Goal: Information Seeking & Learning: Find specific fact

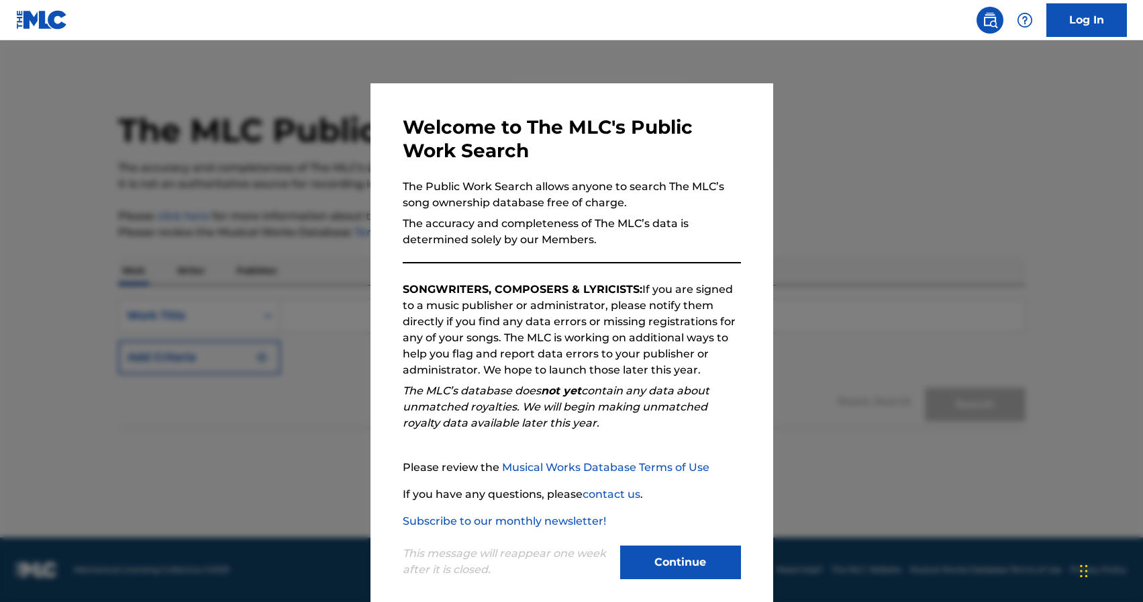
click at [675, 564] on button "Continue" at bounding box center [680, 562] width 121 height 34
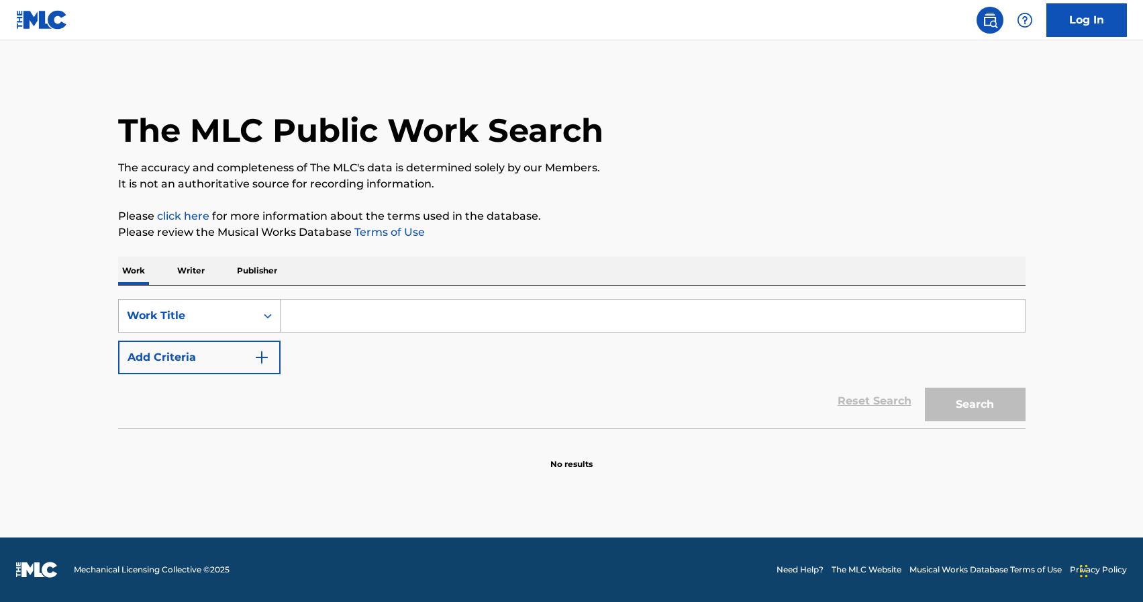
click at [230, 322] on div "Work Title" at bounding box center [187, 316] width 121 height 16
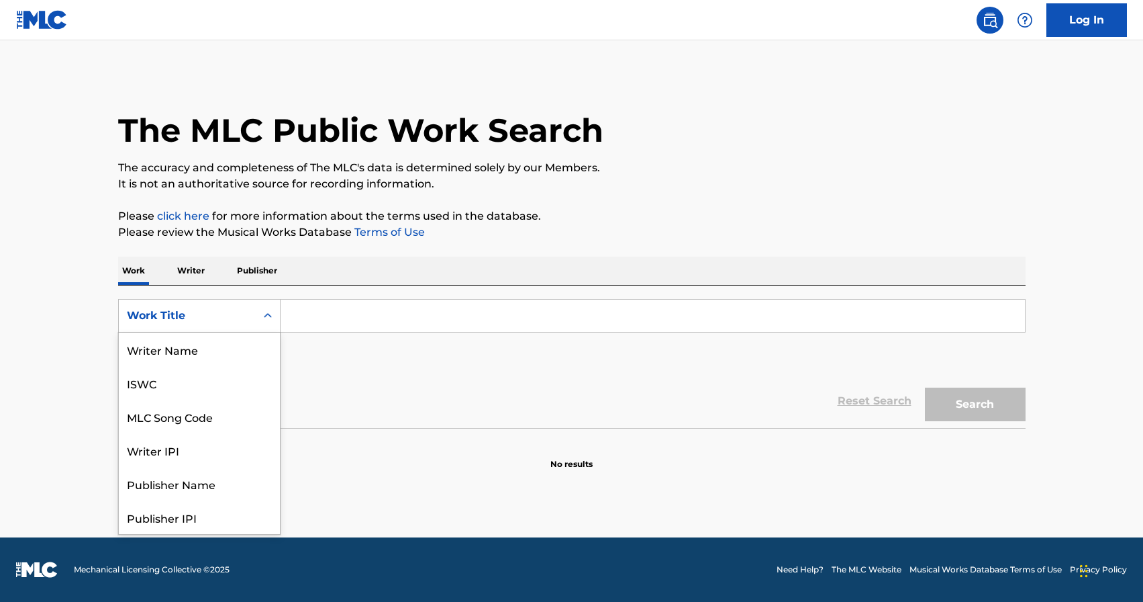
scroll to position [67, 0]
click at [201, 413] on div "Publisher Name" at bounding box center [199, 416] width 161 height 34
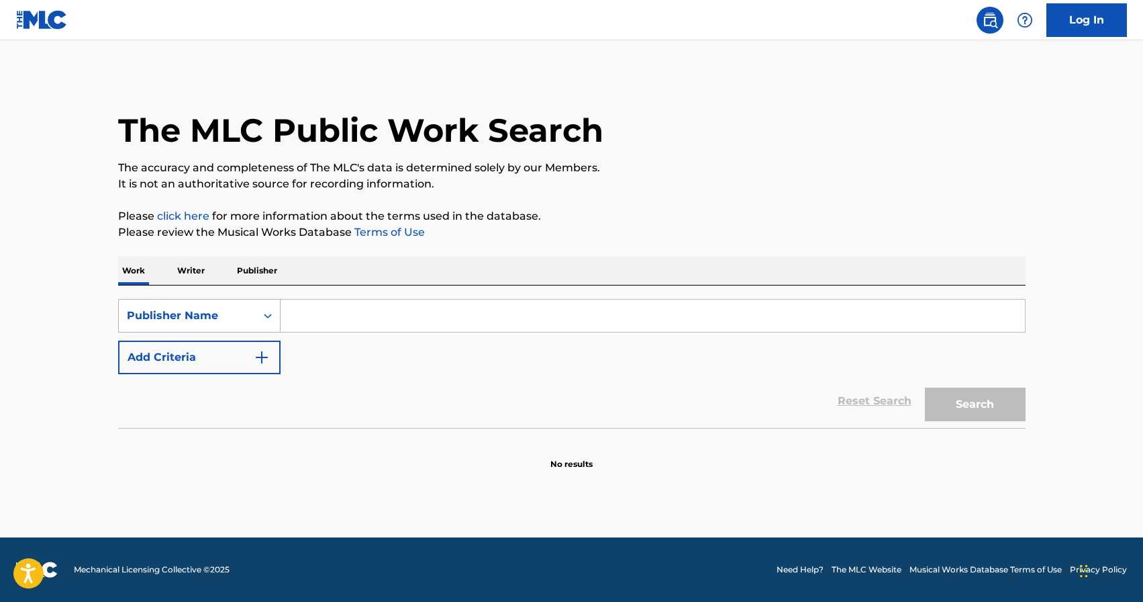
click at [227, 330] on div "Publisher Name" at bounding box center [199, 316] width 162 height 34
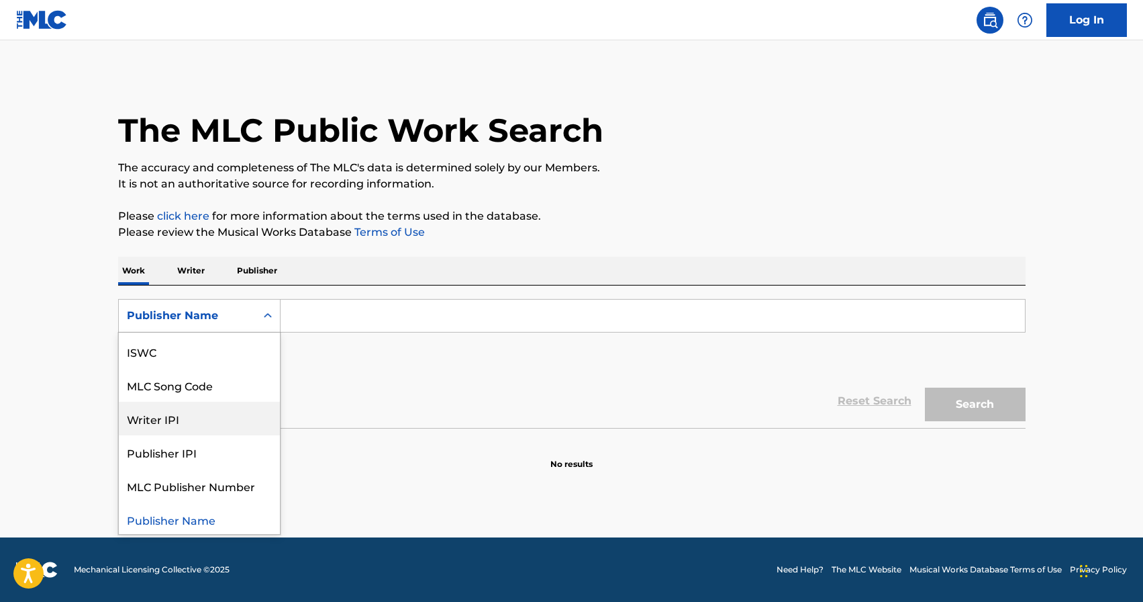
scroll to position [0, 0]
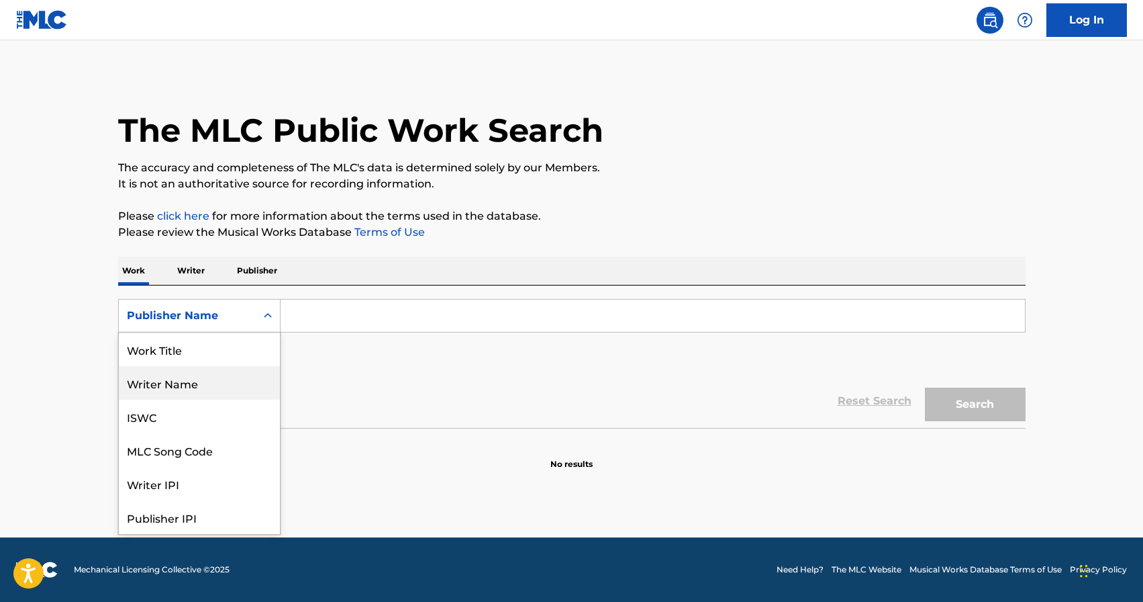
click at [187, 389] on div "Writer Name" at bounding box center [199, 383] width 161 height 34
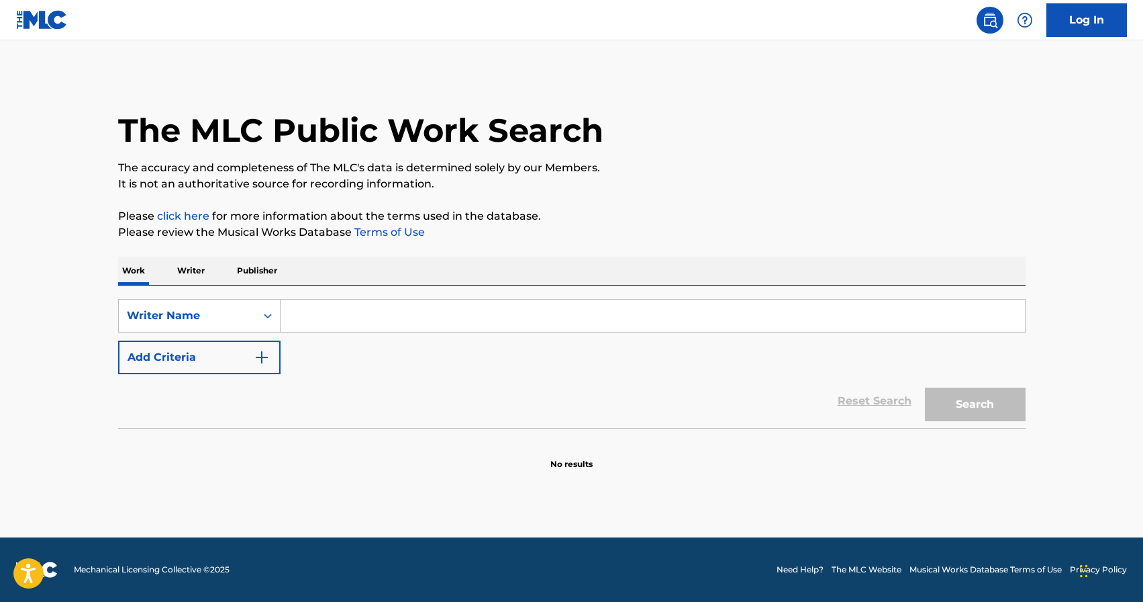
click at [332, 302] on input "Search Form" at bounding box center [653, 315] width 745 height 32
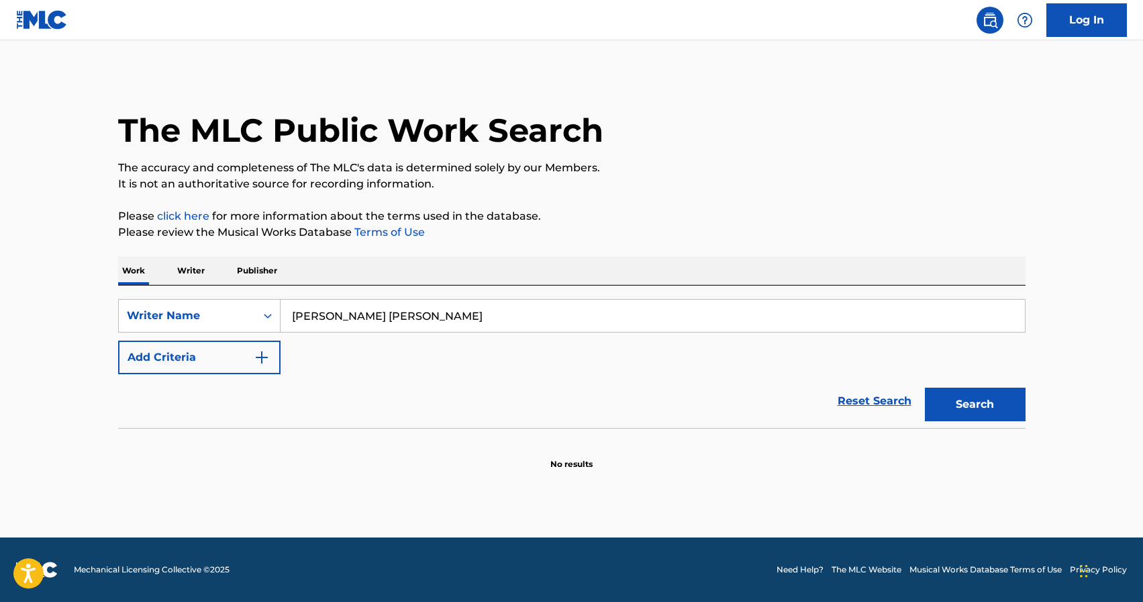
type input "[PERSON_NAME] [PERSON_NAME]"
click at [925, 387] on button "Search" at bounding box center [975, 404] width 101 height 34
click at [166, 317] on div "Writer Name" at bounding box center [187, 316] width 121 height 16
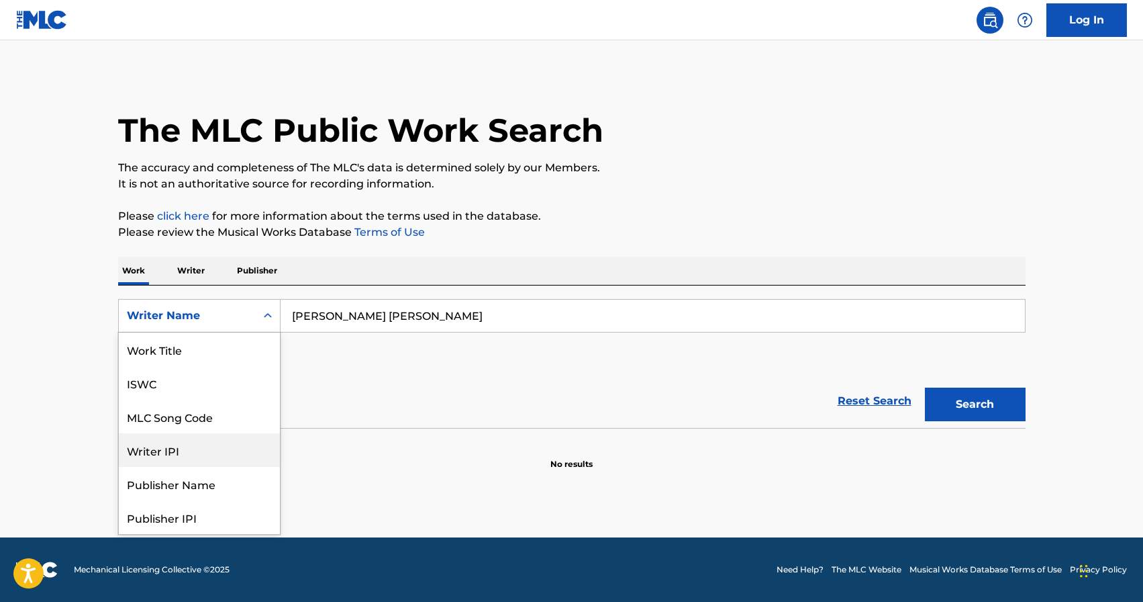
scroll to position [67, 0]
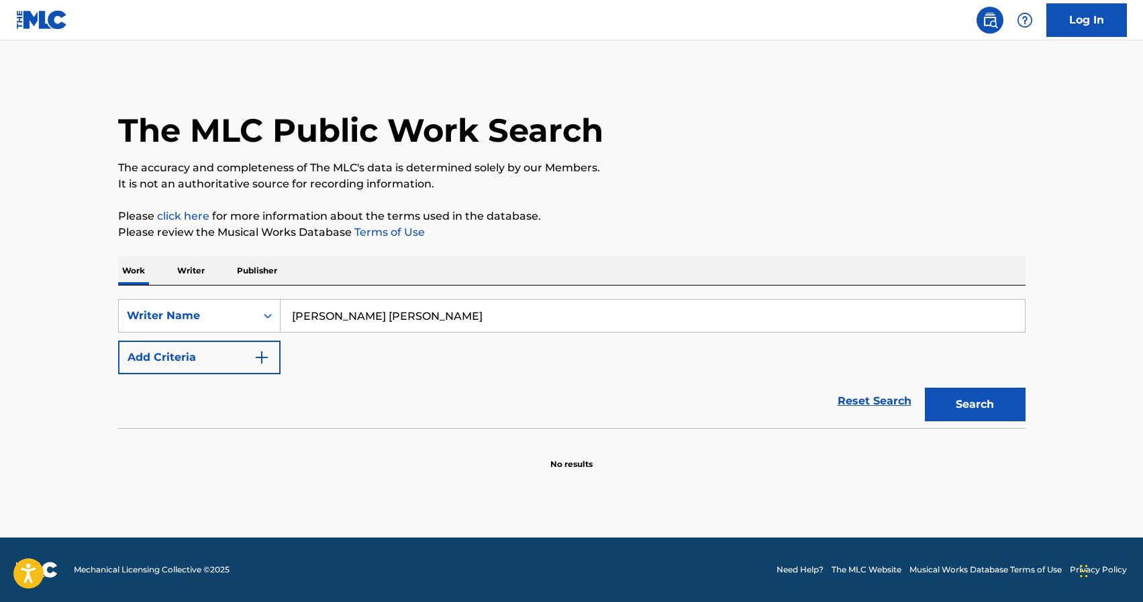
click at [385, 320] on input "[PERSON_NAME] [PERSON_NAME]" at bounding box center [653, 315] width 745 height 32
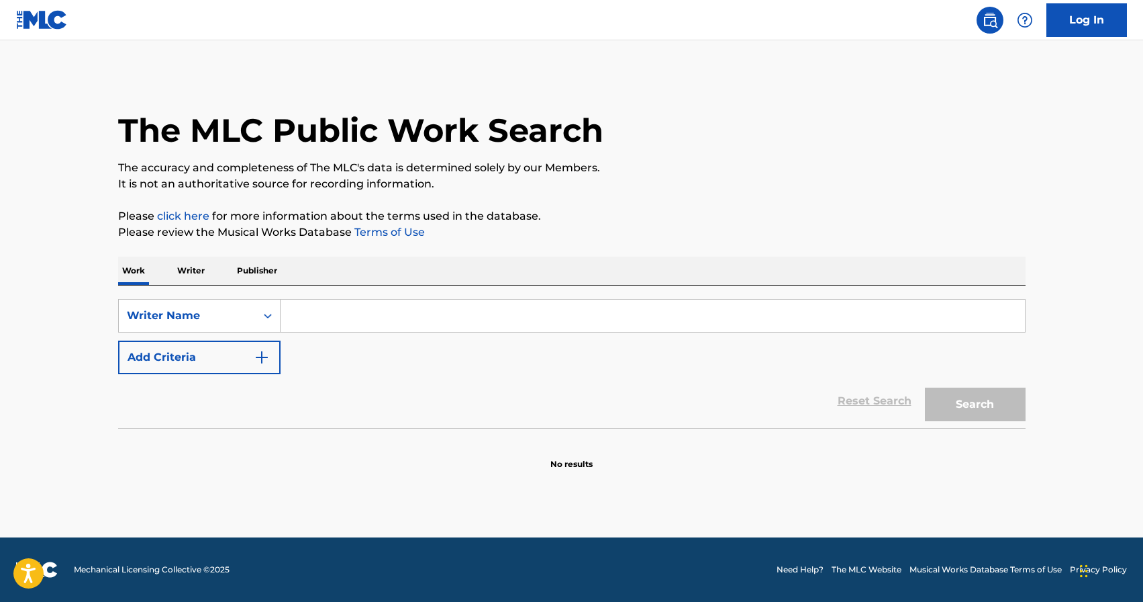
click at [418, 299] on input "Search Form" at bounding box center [653, 315] width 745 height 32
click at [410, 309] on input "Search Form" at bounding box center [653, 315] width 745 height 32
paste input "[PERSON_NAME] [PERSON_NAME]"
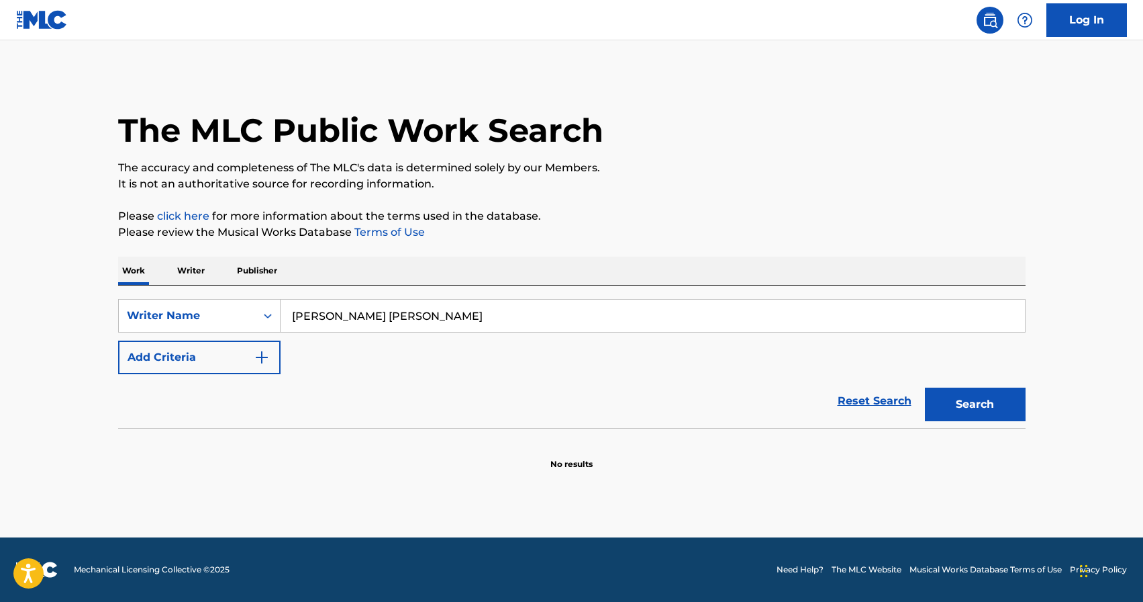
type input "[PERSON_NAME] [PERSON_NAME]"
click at [925, 387] on button "Search" at bounding box center [975, 404] width 101 height 34
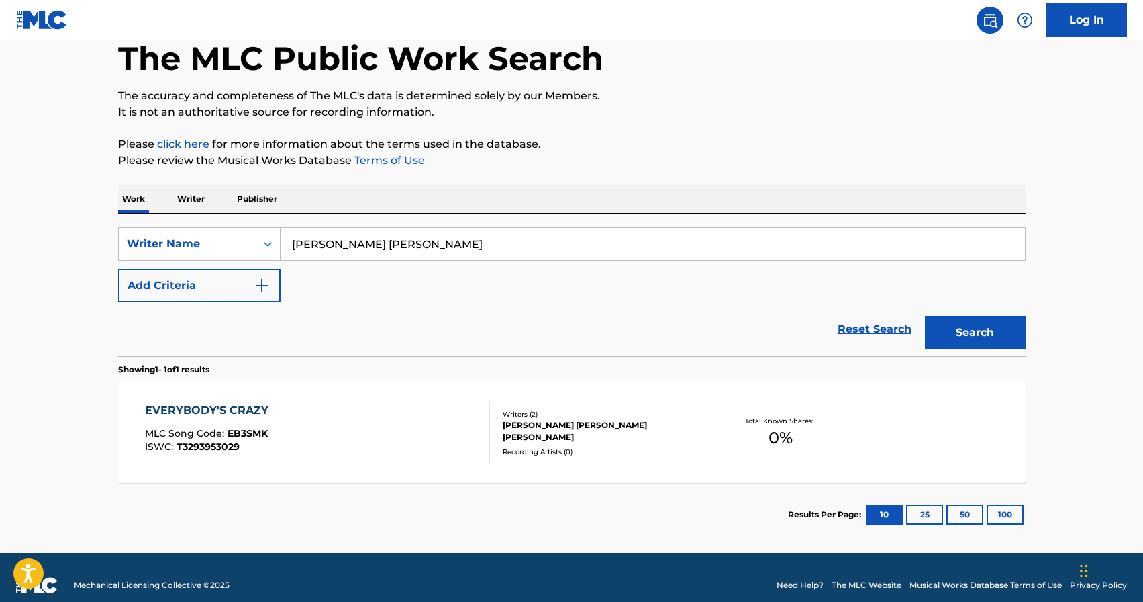
scroll to position [71, 0]
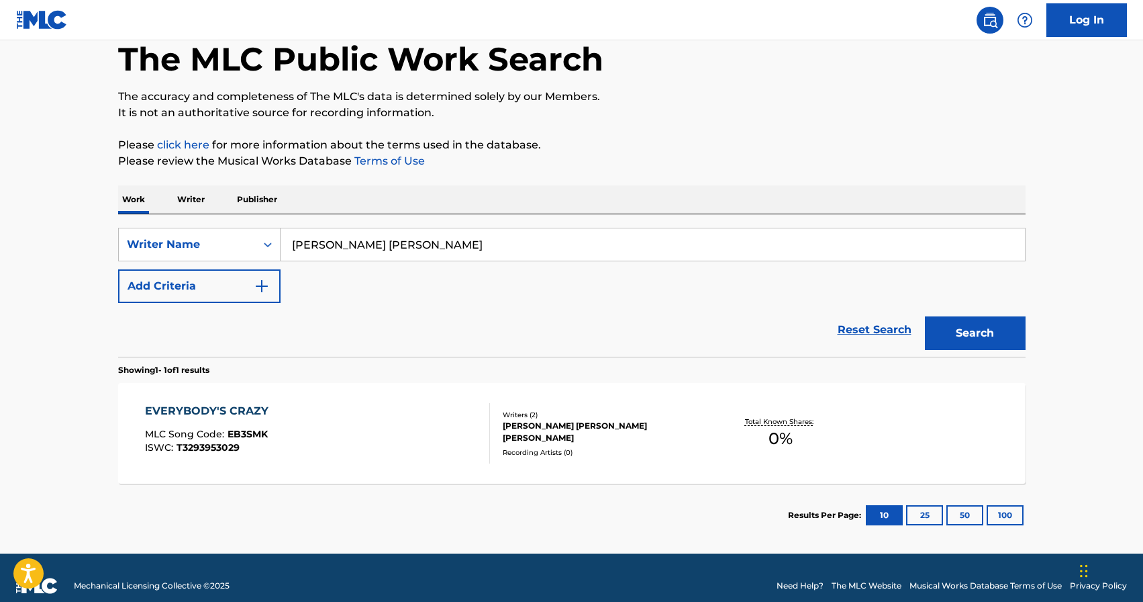
click at [373, 428] on div "EVERYBODY'S CRAZY MLC Song Code : EB3SMK ISWC : T3293953029" at bounding box center [317, 433] width 345 height 60
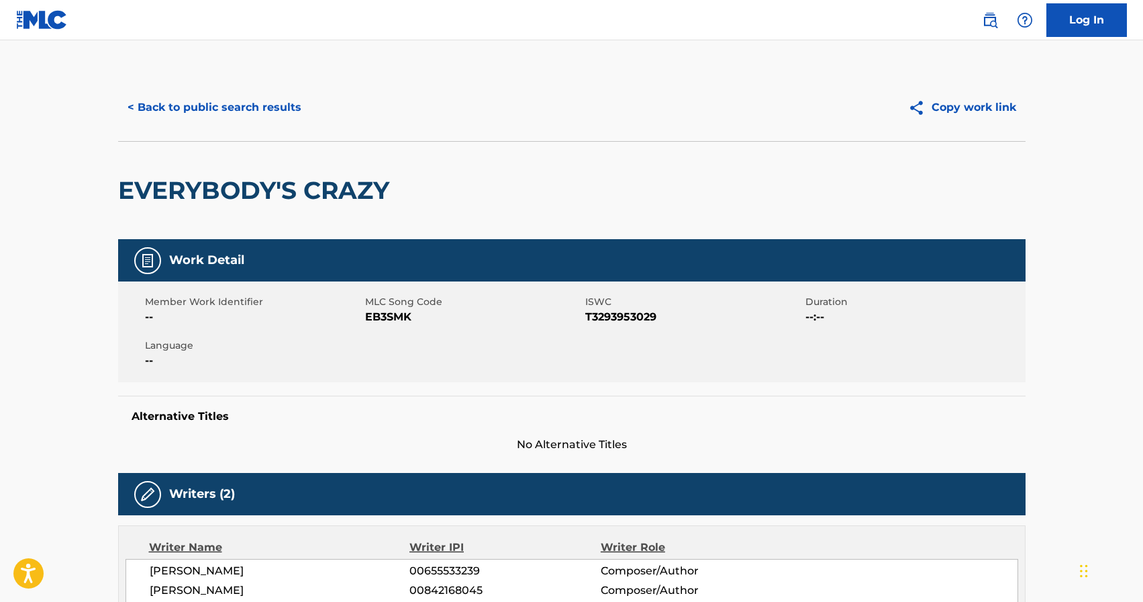
click at [199, 108] on button "< Back to public search results" at bounding box center [214, 108] width 193 height 34
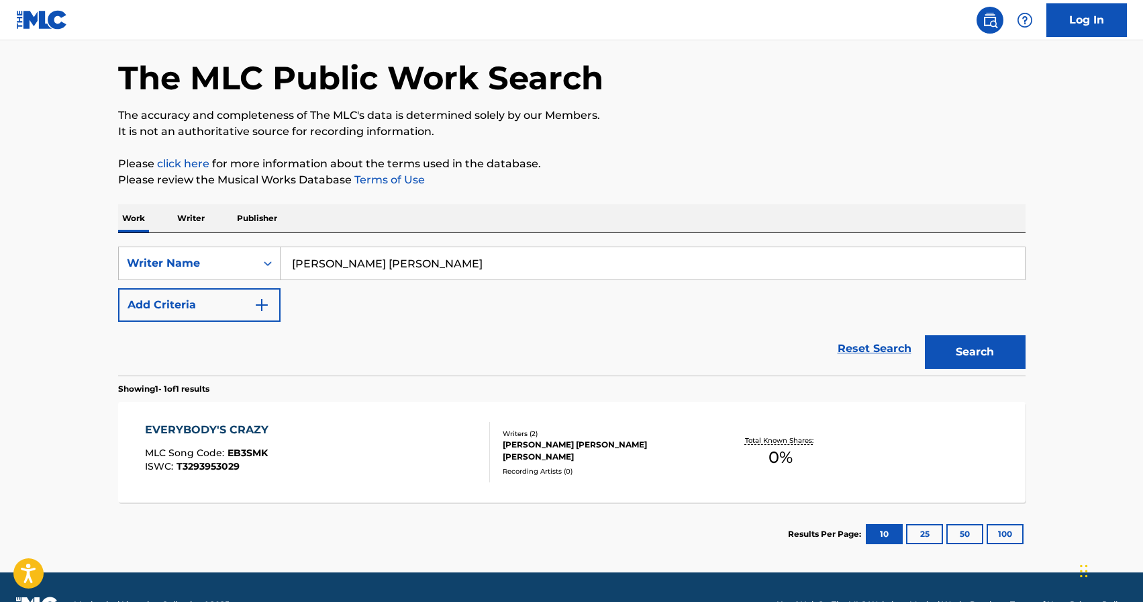
click at [314, 268] on input "[PERSON_NAME] [PERSON_NAME]" at bounding box center [653, 263] width 745 height 32
click at [116, 262] on div "The MLC Public Work Search The accuracy and completeness of The MLC's data is d…" at bounding box center [572, 293] width 940 height 544
